Goal: Find specific page/section: Find specific page/section

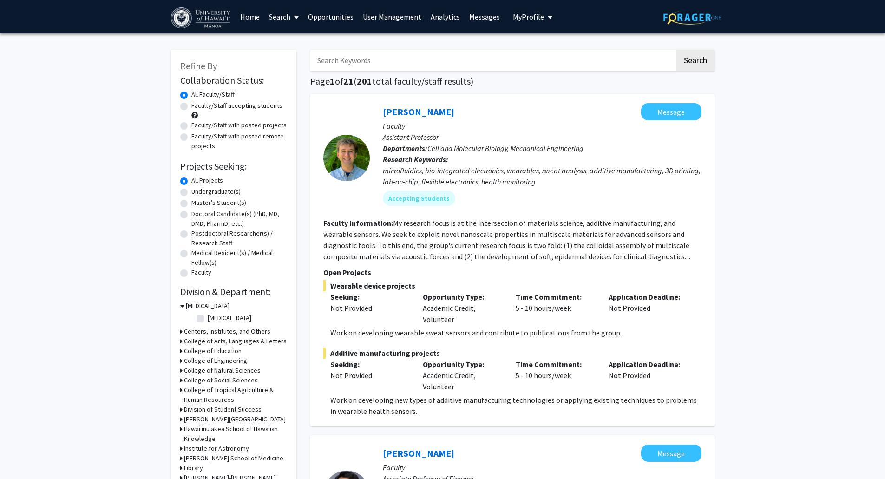
click at [382, 59] on input "Search Keywords" at bounding box center [492, 60] width 365 height 21
type input "[PERSON_NAME]"
click at [677, 50] on button "Search" at bounding box center [696, 60] width 38 height 21
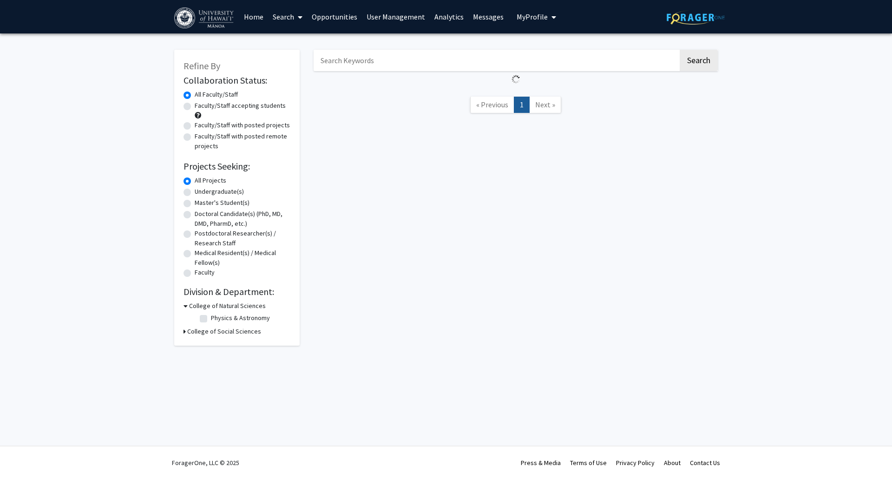
click at [281, 19] on link "Search" at bounding box center [287, 16] width 39 height 33
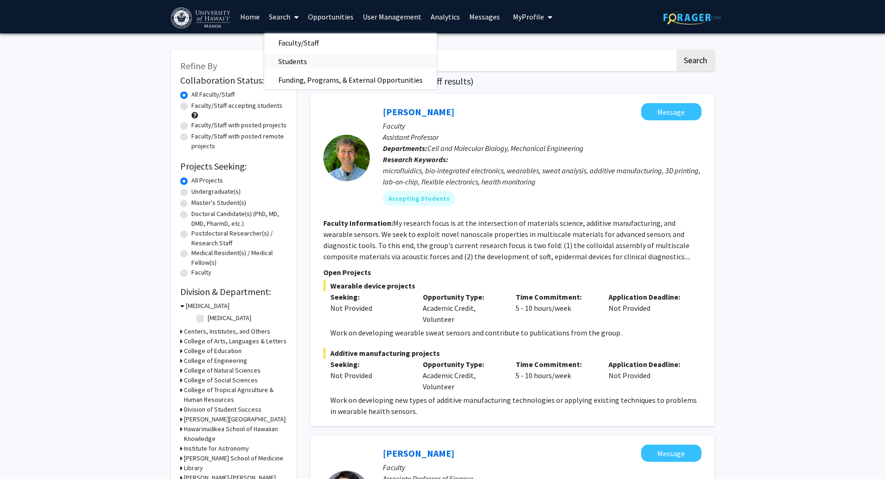
click at [300, 66] on span "Students" at bounding box center [292, 61] width 57 height 19
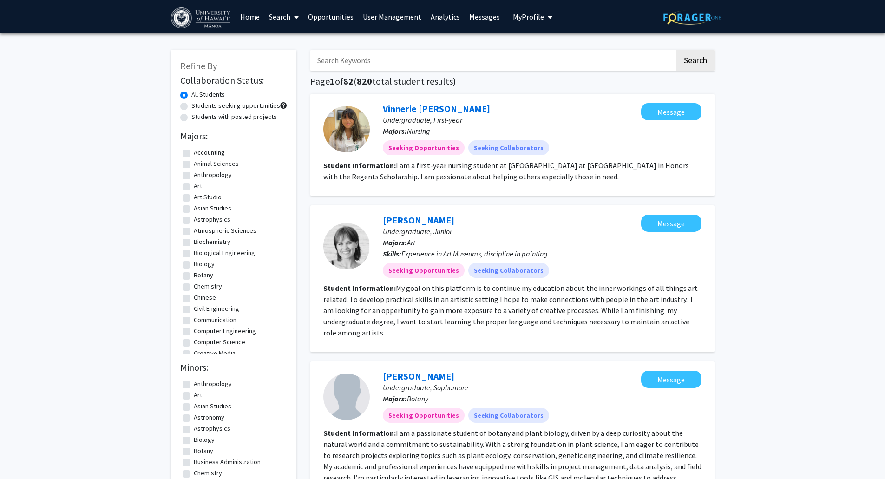
click at [292, 15] on span at bounding box center [294, 17] width 8 height 33
click at [298, 44] on span "Faculty/Staff" at bounding box center [298, 42] width 68 height 19
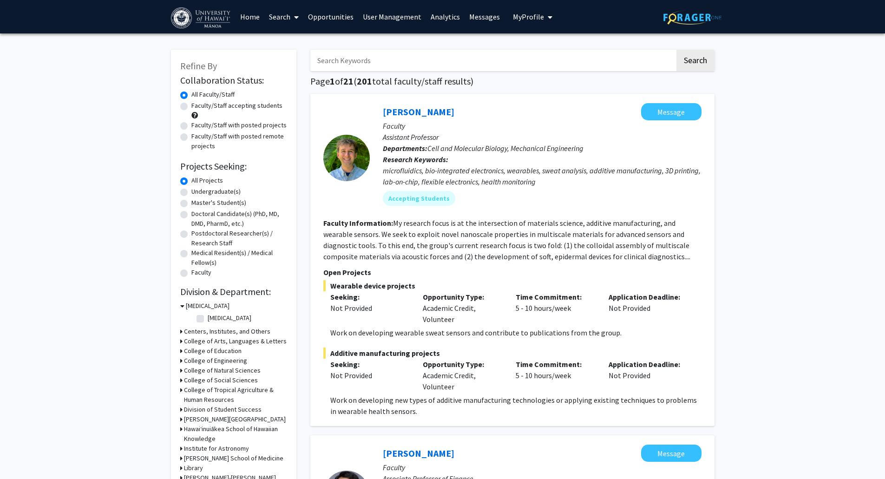
click at [217, 377] on h3 "College of Social Sciences" at bounding box center [221, 380] width 74 height 10
click at [208, 392] on label "(Select All)" at bounding box center [223, 393] width 30 height 10
click at [208, 392] on input "(Select All)" at bounding box center [211, 391] width 6 height 6
checkbox input "true"
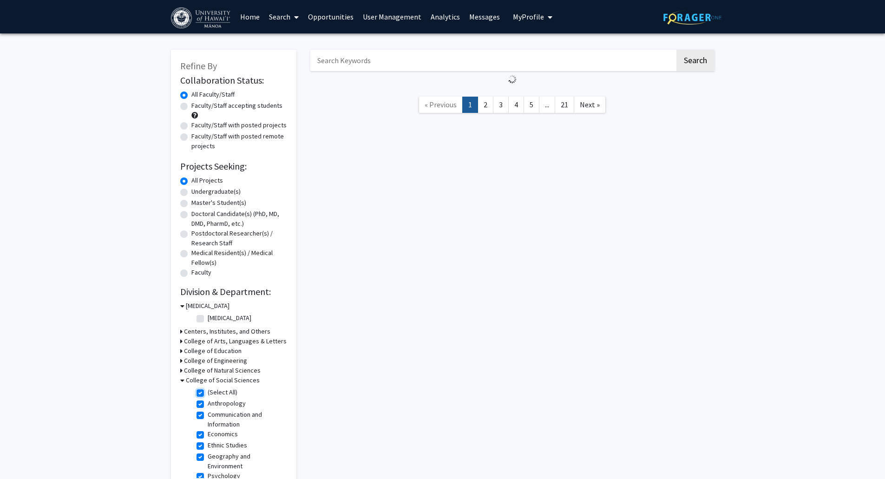
checkbox input "true"
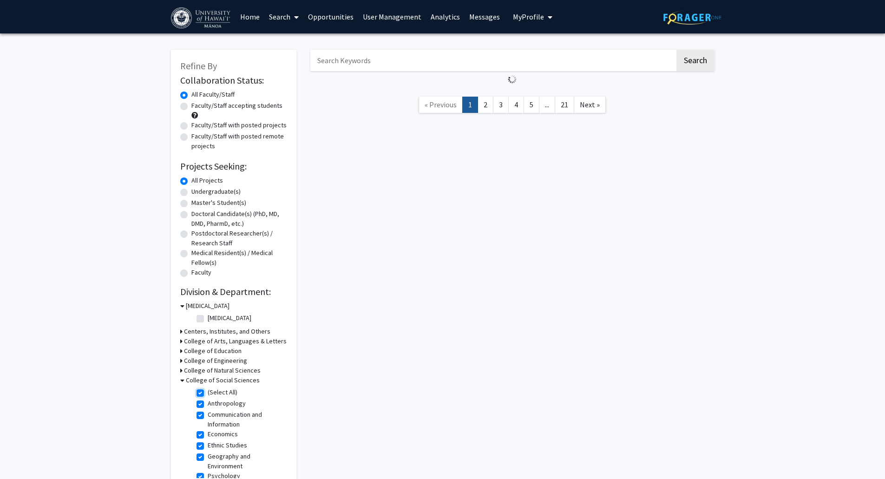
checkbox input "true"
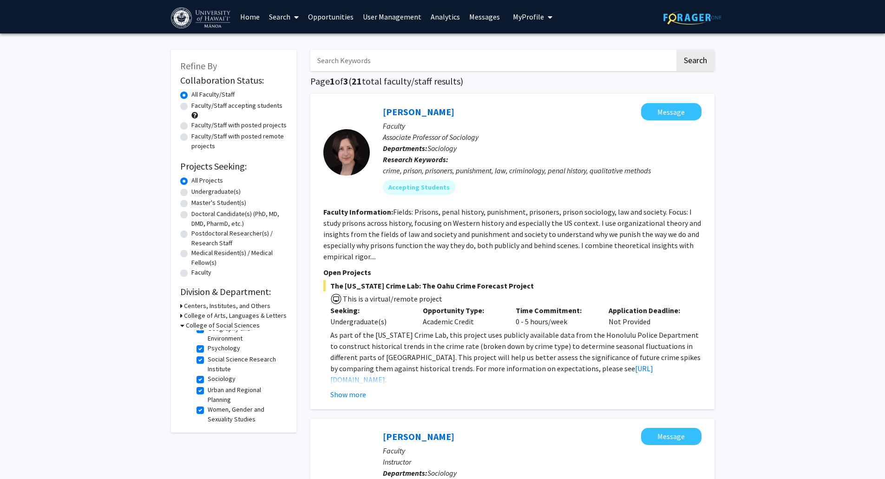
scroll to position [76, 0]
